Goal: Find specific page/section: Find specific page/section

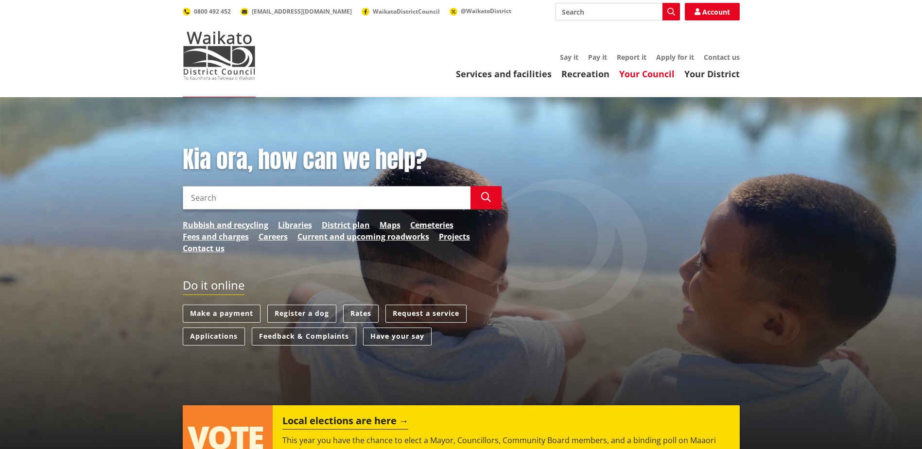
click at [646, 79] on link "Your Council" at bounding box center [646, 74] width 55 height 12
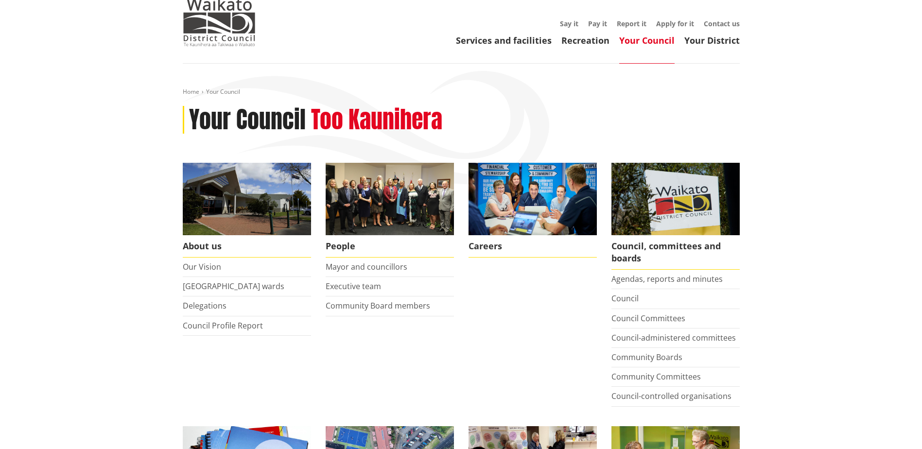
scroll to position [49, 0]
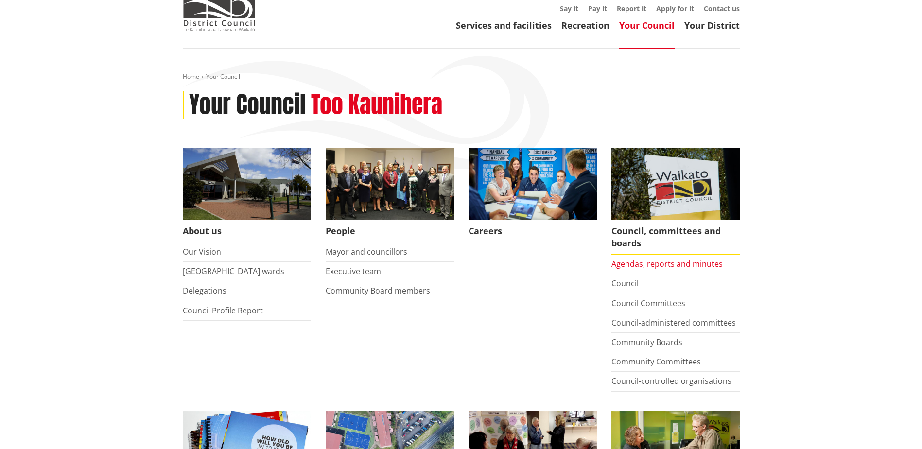
click at [676, 270] on li "Agendas, reports and minutes" at bounding box center [675, 264] width 128 height 19
click at [672, 261] on link "Agendas, reports and minutes" at bounding box center [666, 263] width 111 height 11
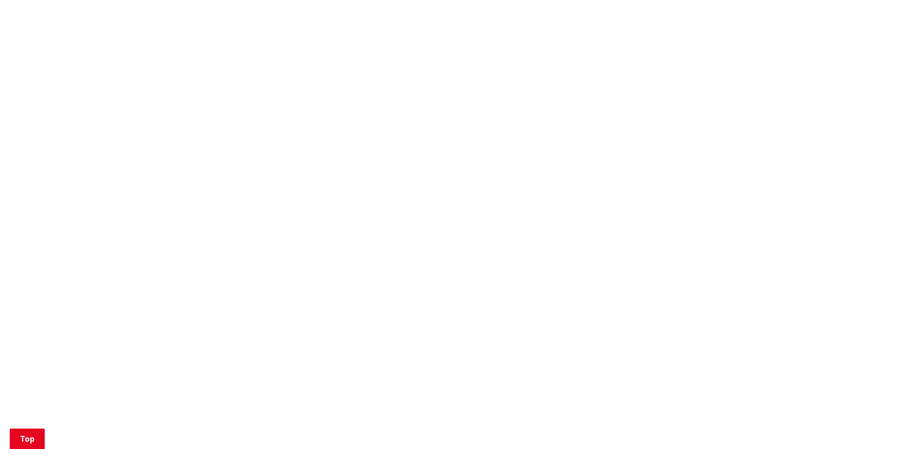
scroll to position [632, 0]
drag, startPoint x: 276, startPoint y: 317, endPoint x: 283, endPoint y: 315, distance: 7.2
click at [280, 315] on div "More from this section Council, committees and boards Agendas, reports and minu…" at bounding box center [460, 156] width 571 height 1183
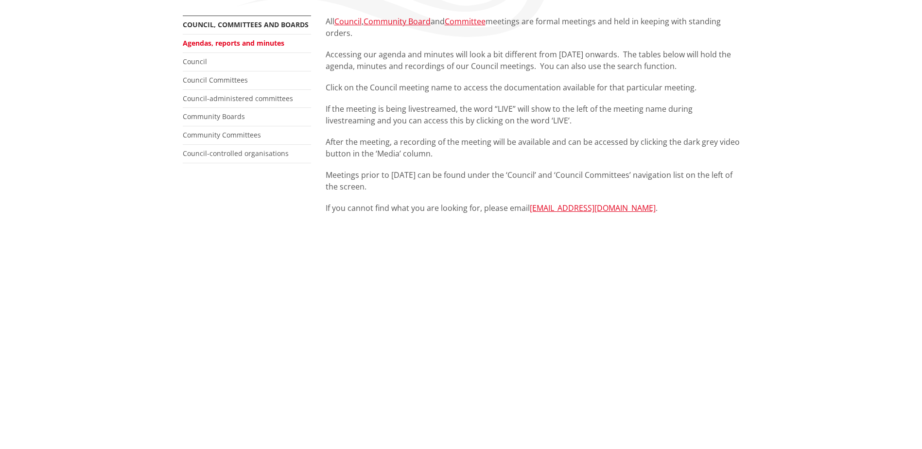
scroll to position [0, 0]
